Goal: Use online tool/utility: Utilize a website feature to perform a specific function

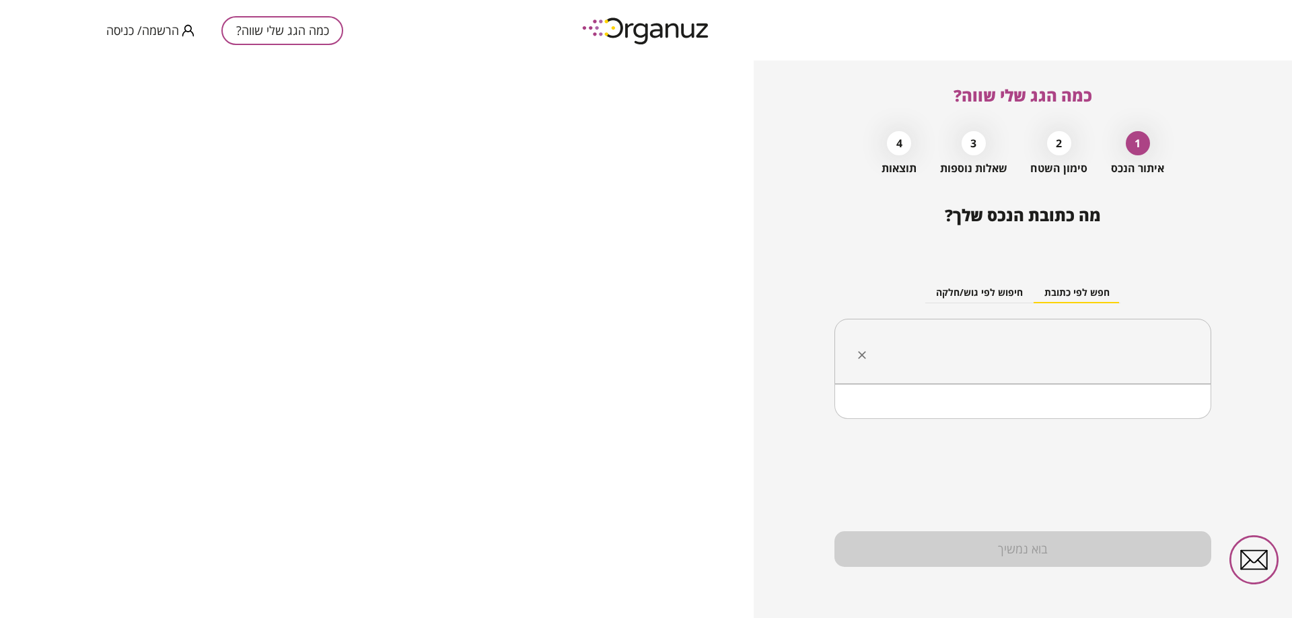
click at [1057, 352] on input "text" at bounding box center [1027, 352] width 334 height 34
click at [1158, 425] on li "העצמאות 37 [GEOGRAPHIC_DATA][PERSON_NAME]" at bounding box center [1023, 419] width 342 height 24
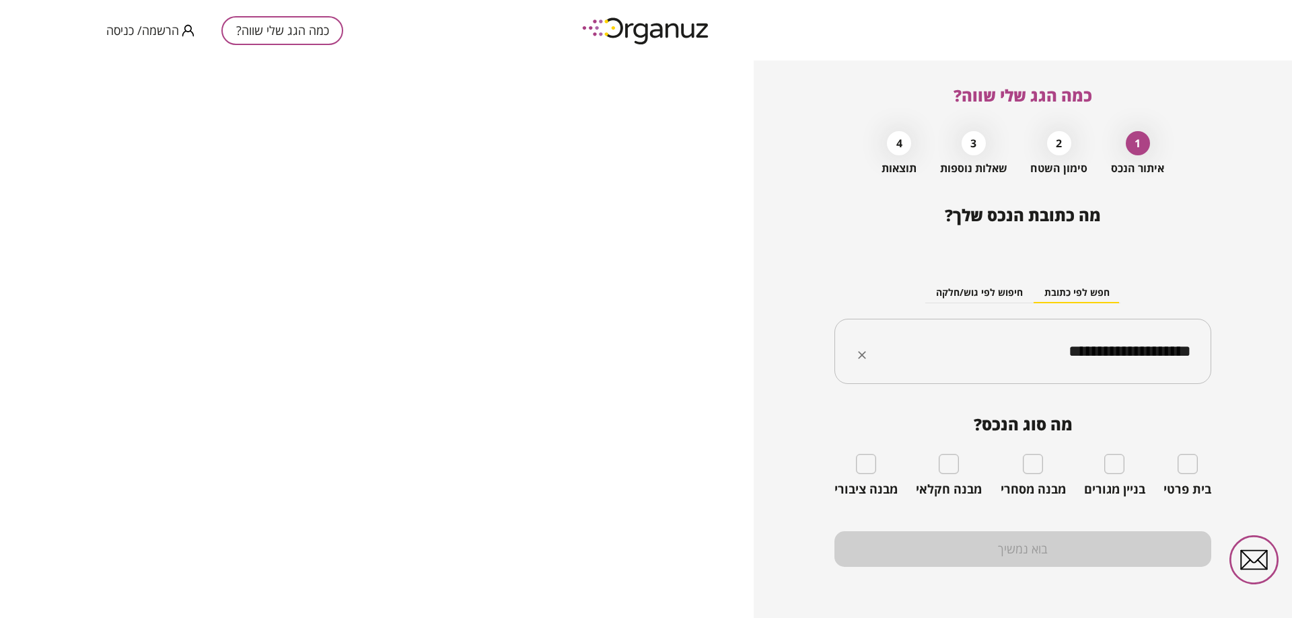
type input "**********"
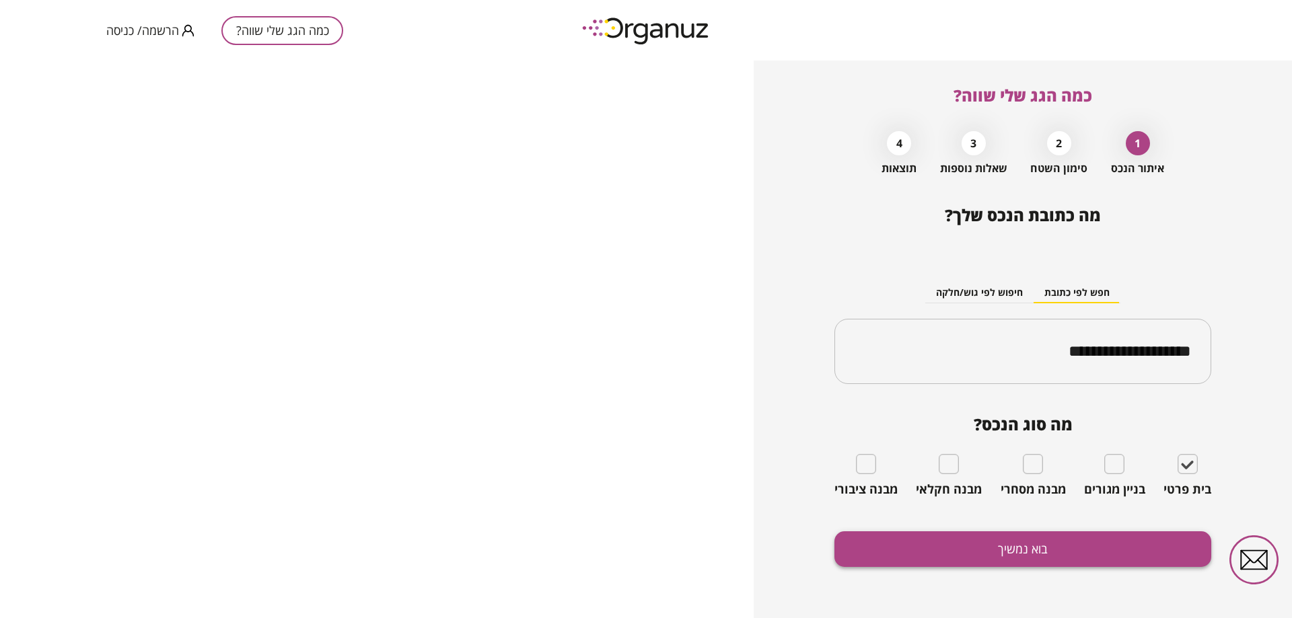
click at [1051, 544] on button "בוא נמשיך" at bounding box center [1022, 549] width 377 height 36
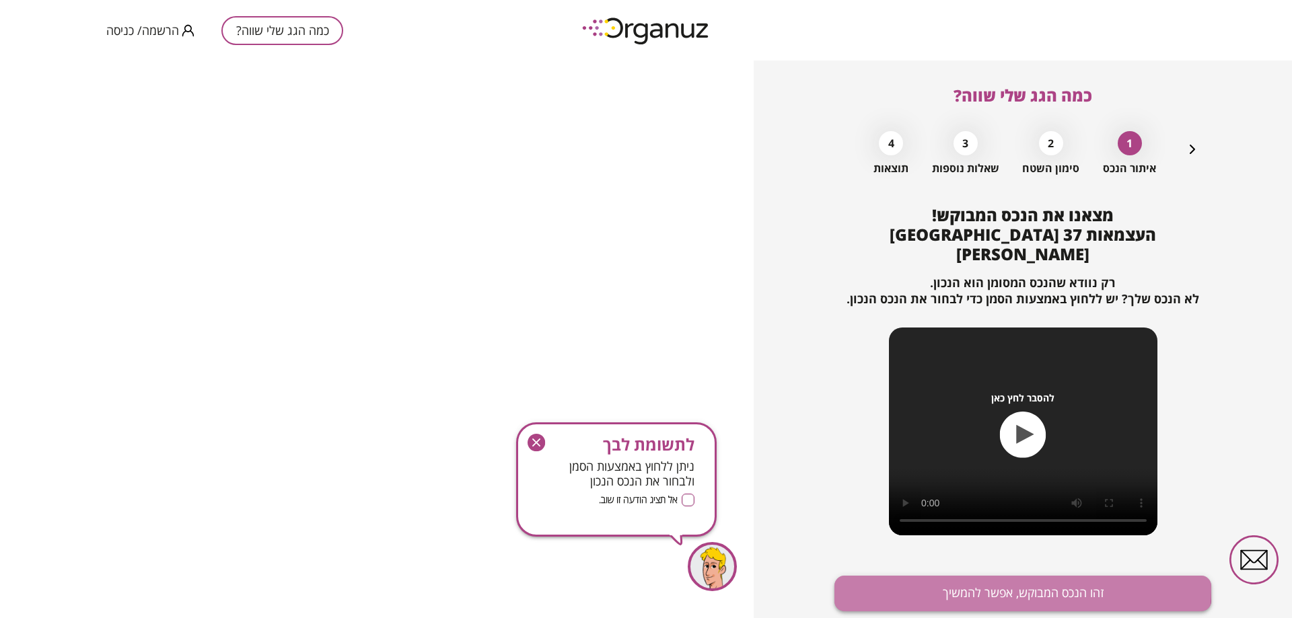
click at [1012, 576] on button "זהו הנכס המבוקש, אפשר להמשיך" at bounding box center [1022, 594] width 377 height 36
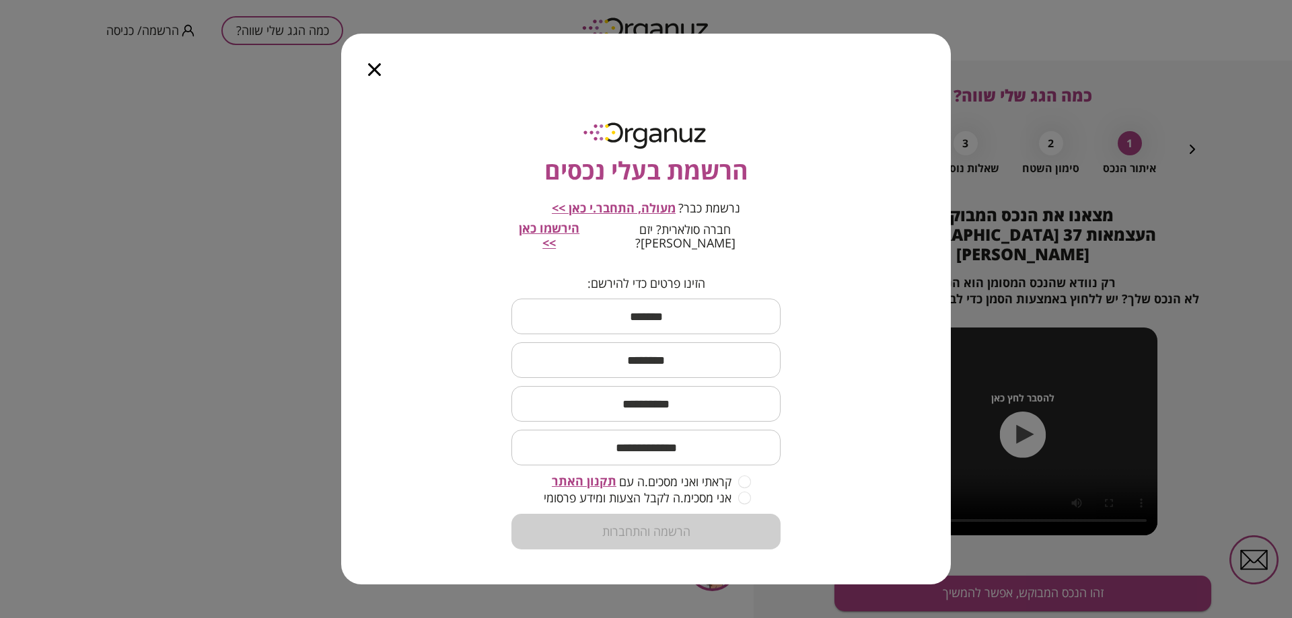
click at [366, 61] on div at bounding box center [374, 62] width 67 height 57
click at [367, 76] on div at bounding box center [374, 62] width 67 height 57
drag, startPoint x: 383, startPoint y: 72, endPoint x: 379, endPoint y: 82, distance: 11.1
click at [379, 82] on div at bounding box center [374, 62] width 67 height 57
click at [379, 76] on icon "button" at bounding box center [374, 69] width 13 height 13
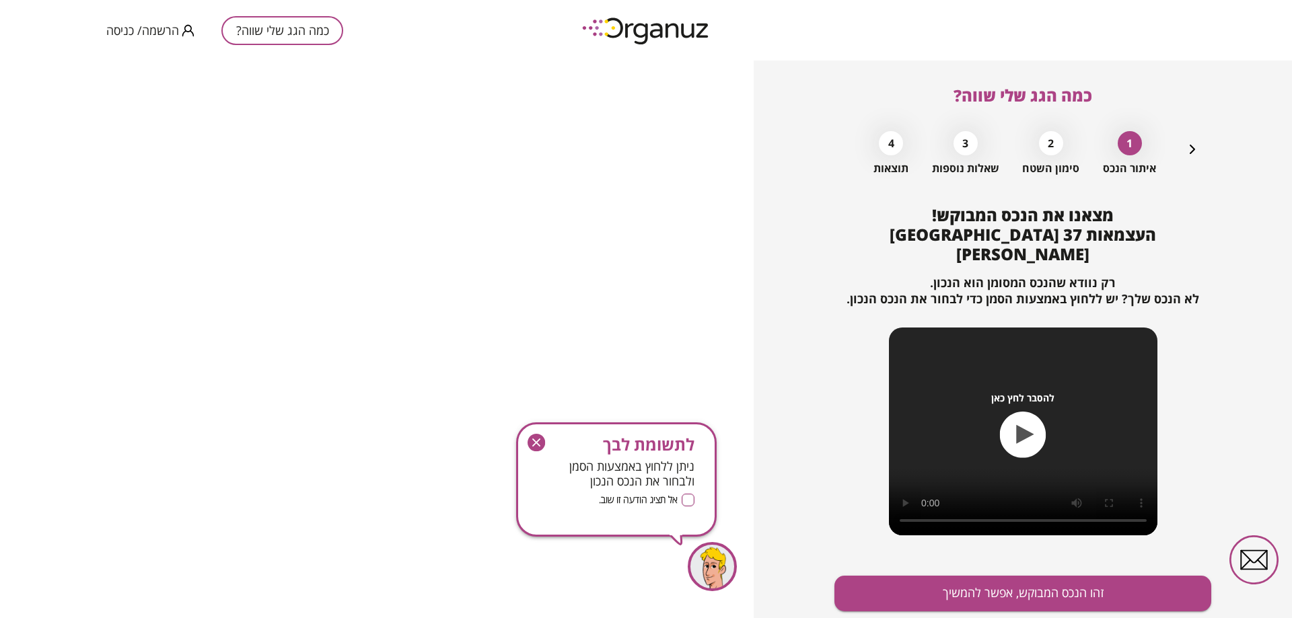
click at [685, 492] on div "לתשומת לבך ניתן ללחוץ באמצעות הסמן ולבחור את הנכס הנכון אל תציג הודעה זו שוב. L…" at bounding box center [616, 479] width 200 height 114
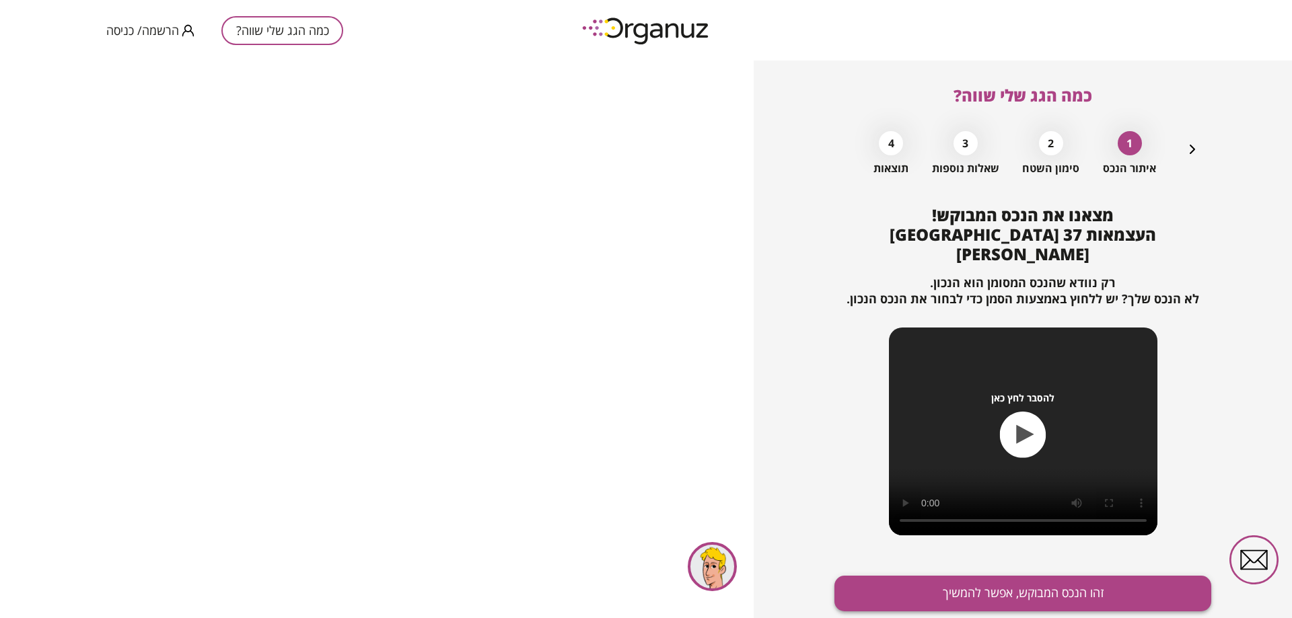
click at [922, 583] on button "זהו הנכס המבוקש, אפשר להמשיך" at bounding box center [1022, 594] width 377 height 36
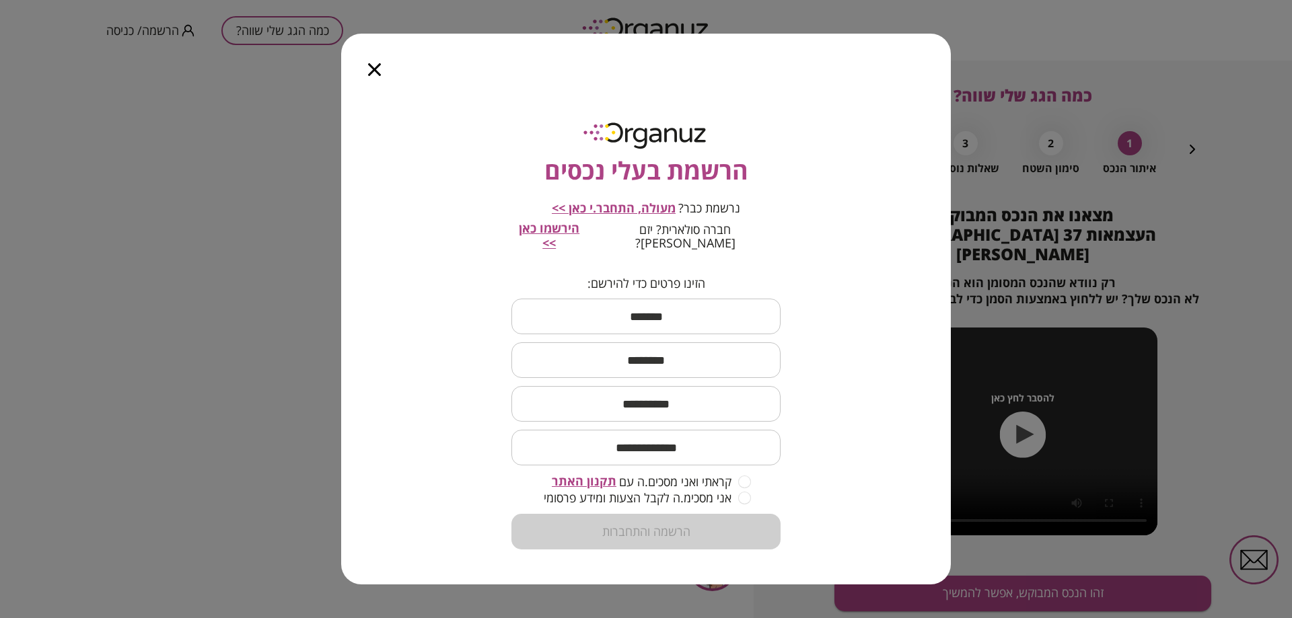
click at [363, 79] on div at bounding box center [374, 62] width 67 height 57
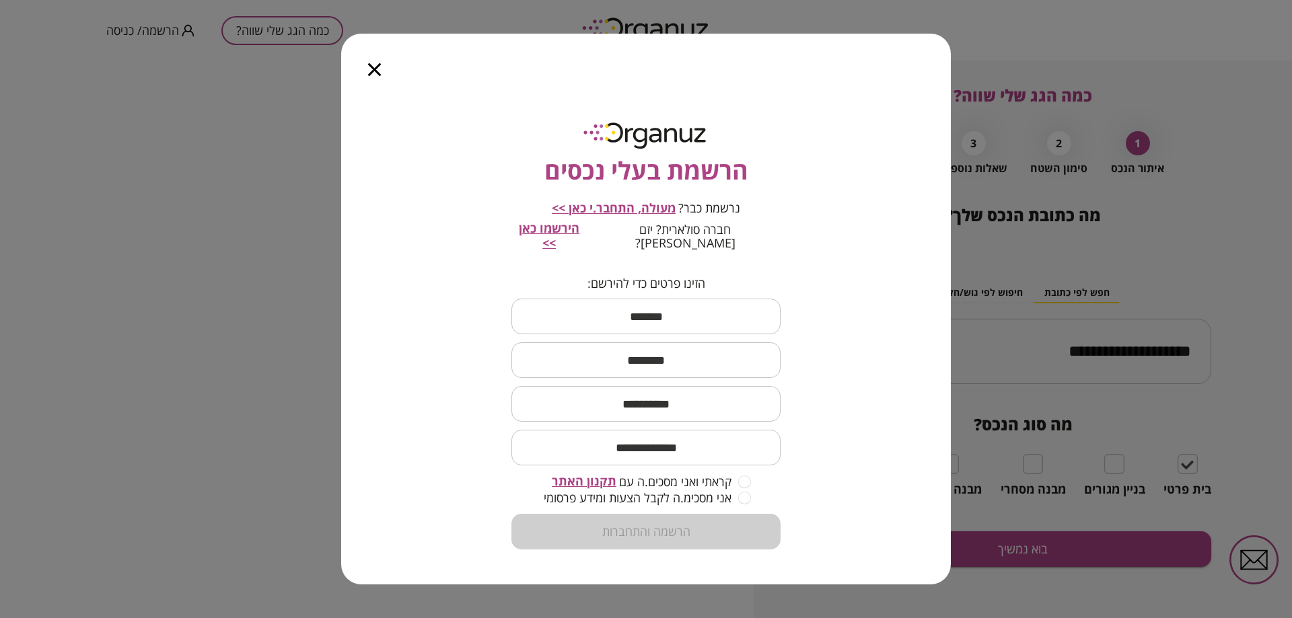
click at [369, 76] on icon "button" at bounding box center [374, 69] width 13 height 13
